Goal: Task Accomplishment & Management: Manage account settings

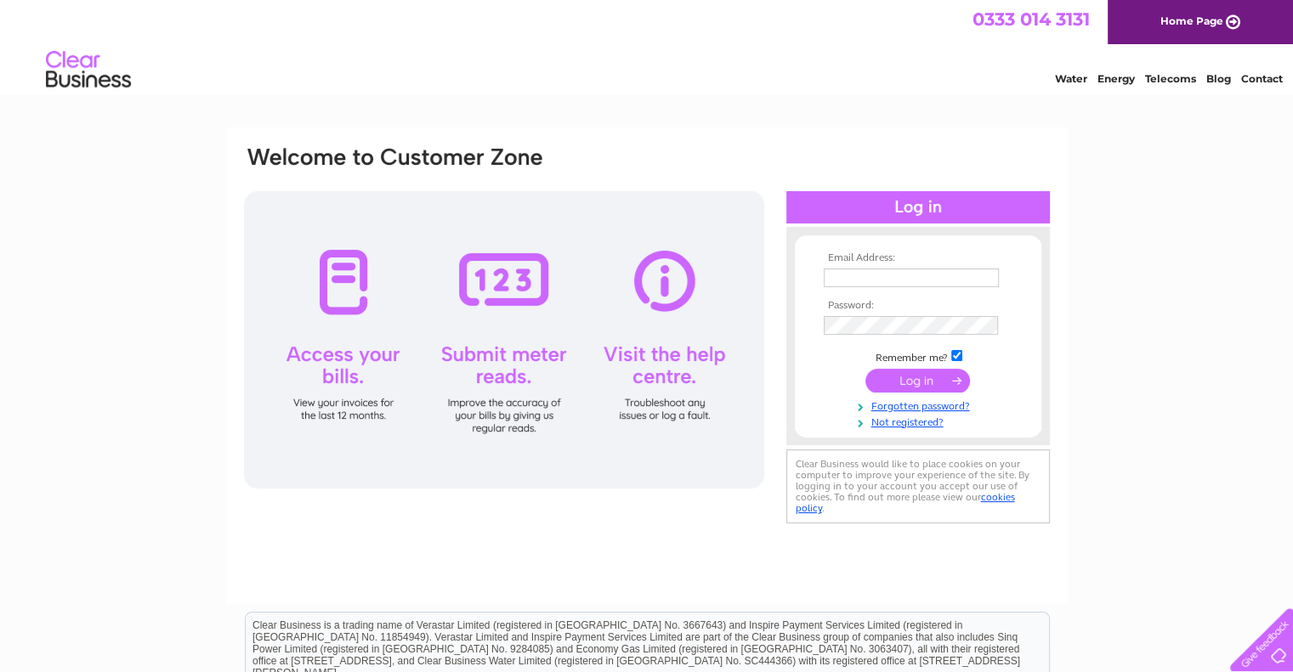
type input "[EMAIL_ADDRESS][DOMAIN_NAME]"
click at [886, 371] on input "submit" at bounding box center [917, 381] width 105 height 24
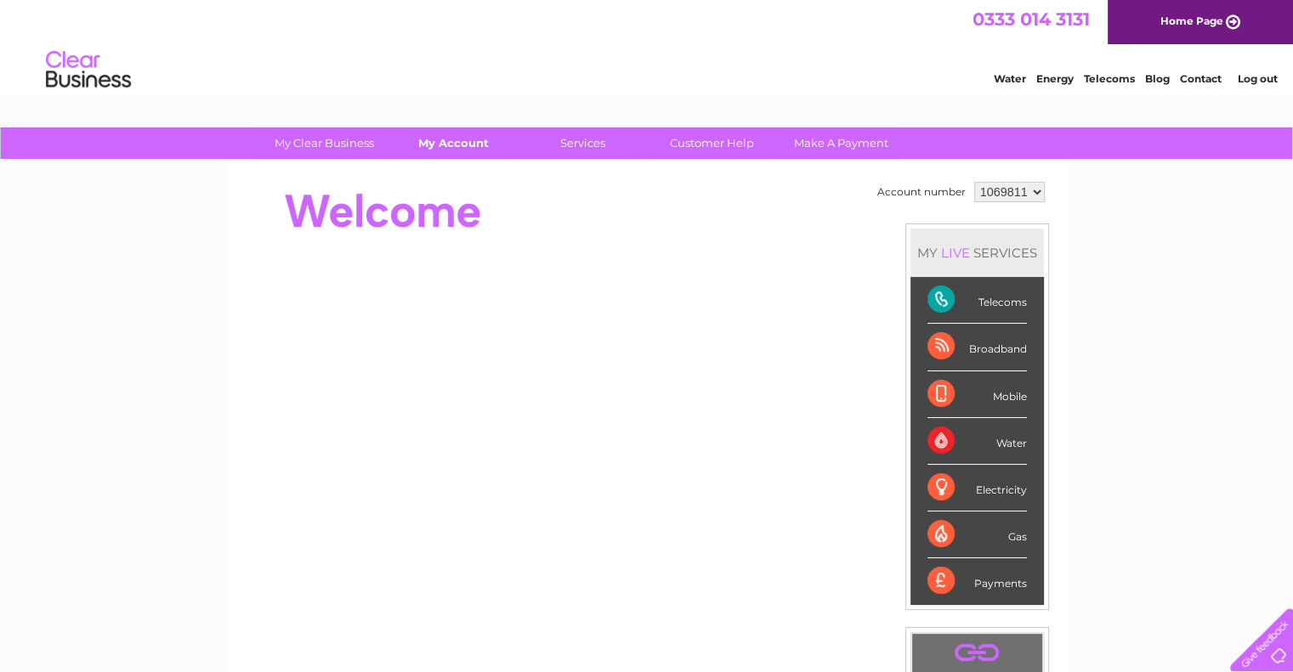
click at [442, 138] on link "My Account" at bounding box center [453, 142] width 140 height 31
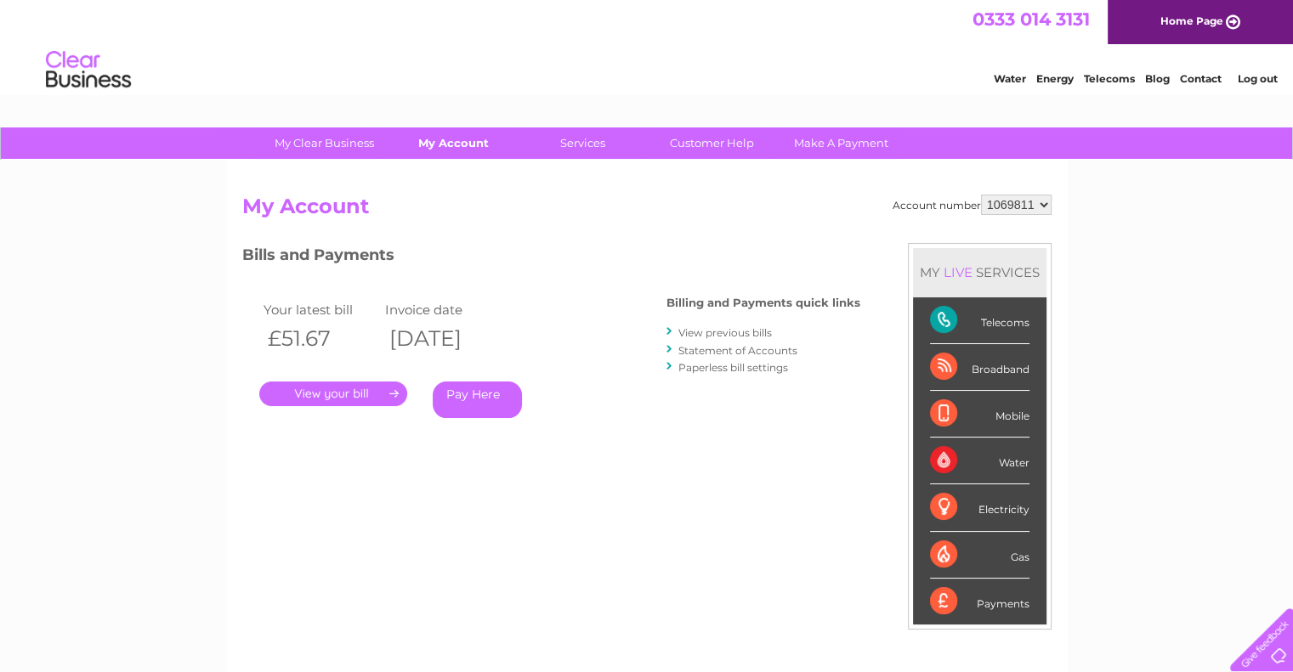
click at [456, 141] on link "My Account" at bounding box center [453, 142] width 140 height 31
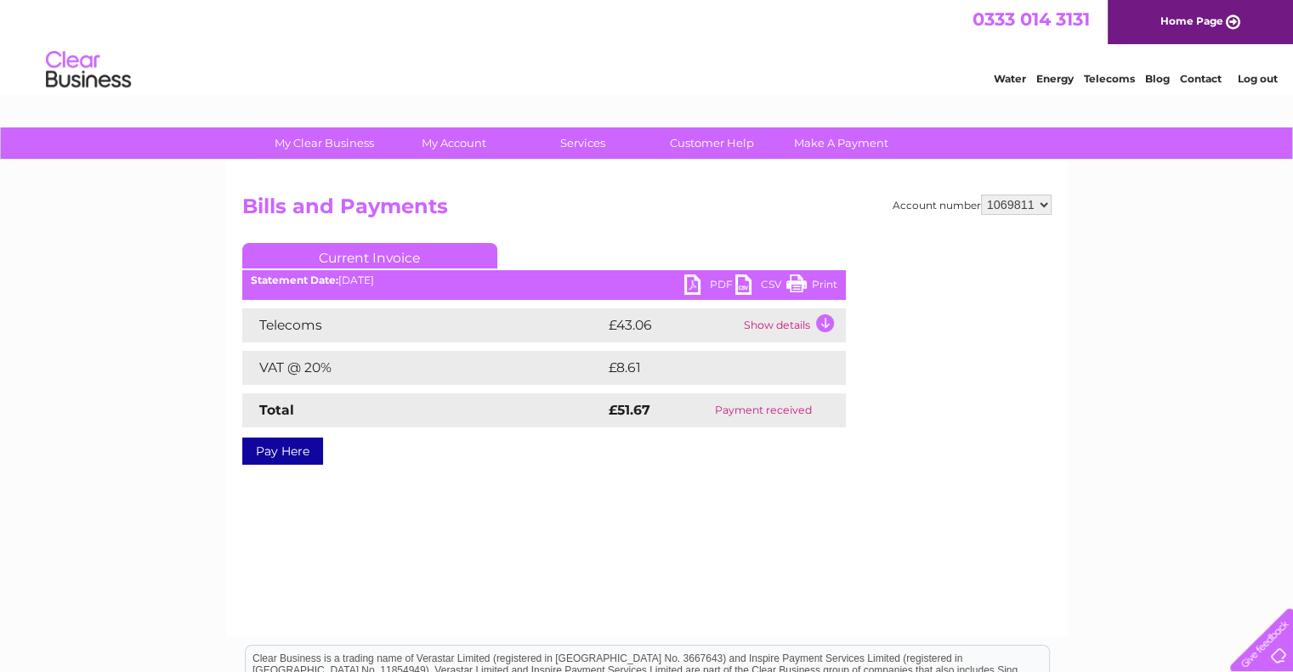
click at [687, 284] on link "PDF" at bounding box center [709, 287] width 51 height 25
click at [795, 326] on td "Show details" at bounding box center [792, 326] width 106 height 34
